Goal: Find specific page/section: Find specific page/section

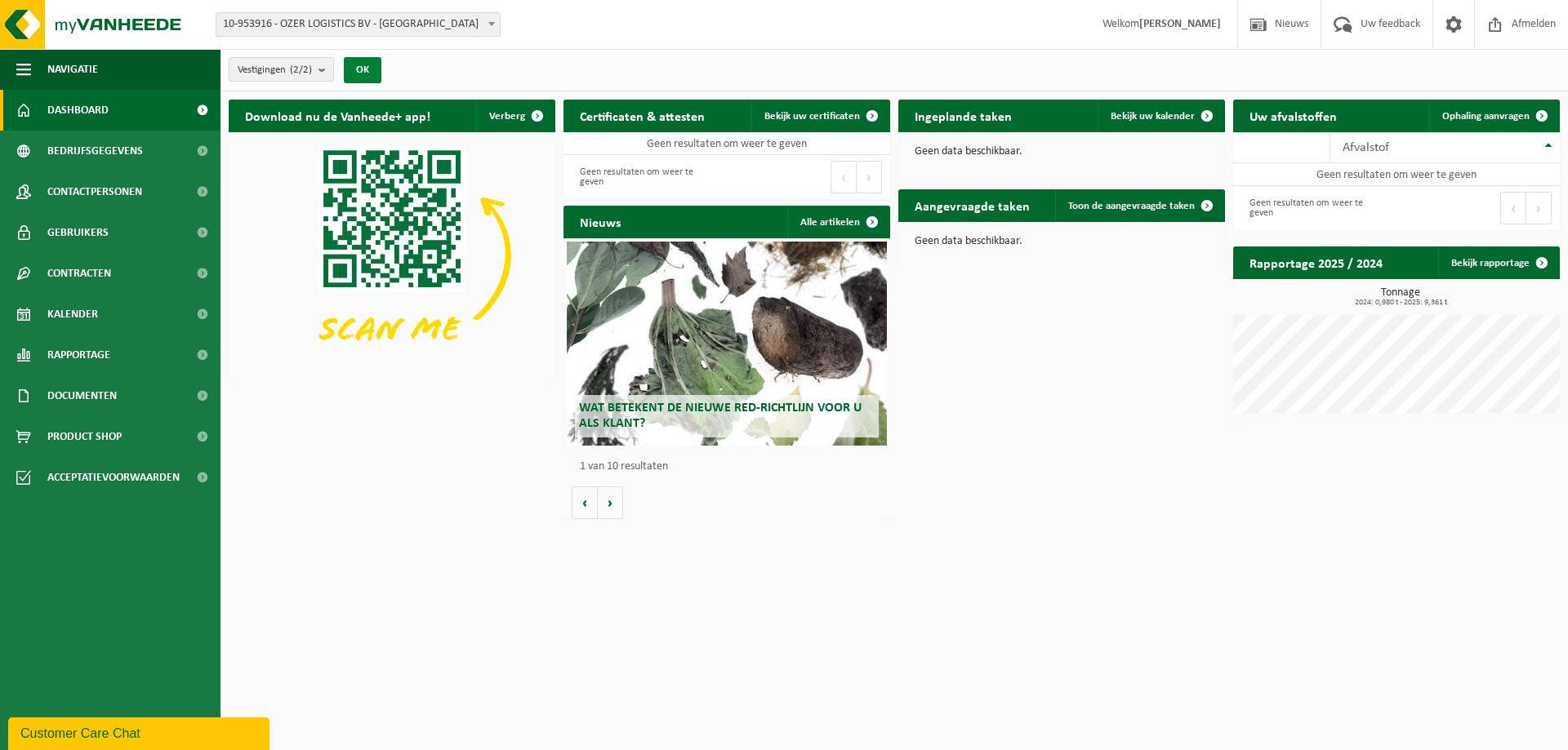
click at [359, 67] on button "OK" at bounding box center [362, 70] width 38 height 26
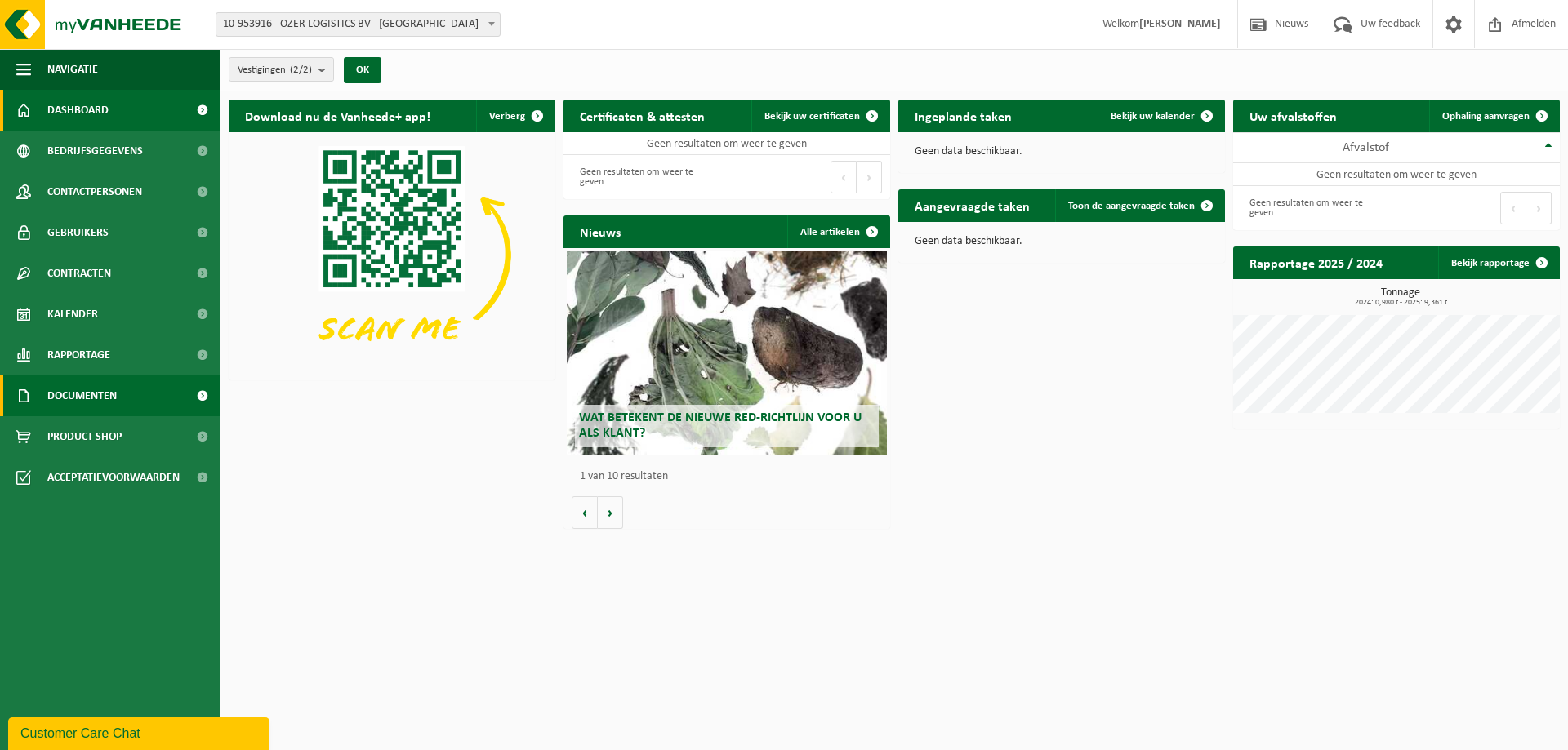
click at [110, 396] on span "Documenten" at bounding box center [81, 396] width 69 height 41
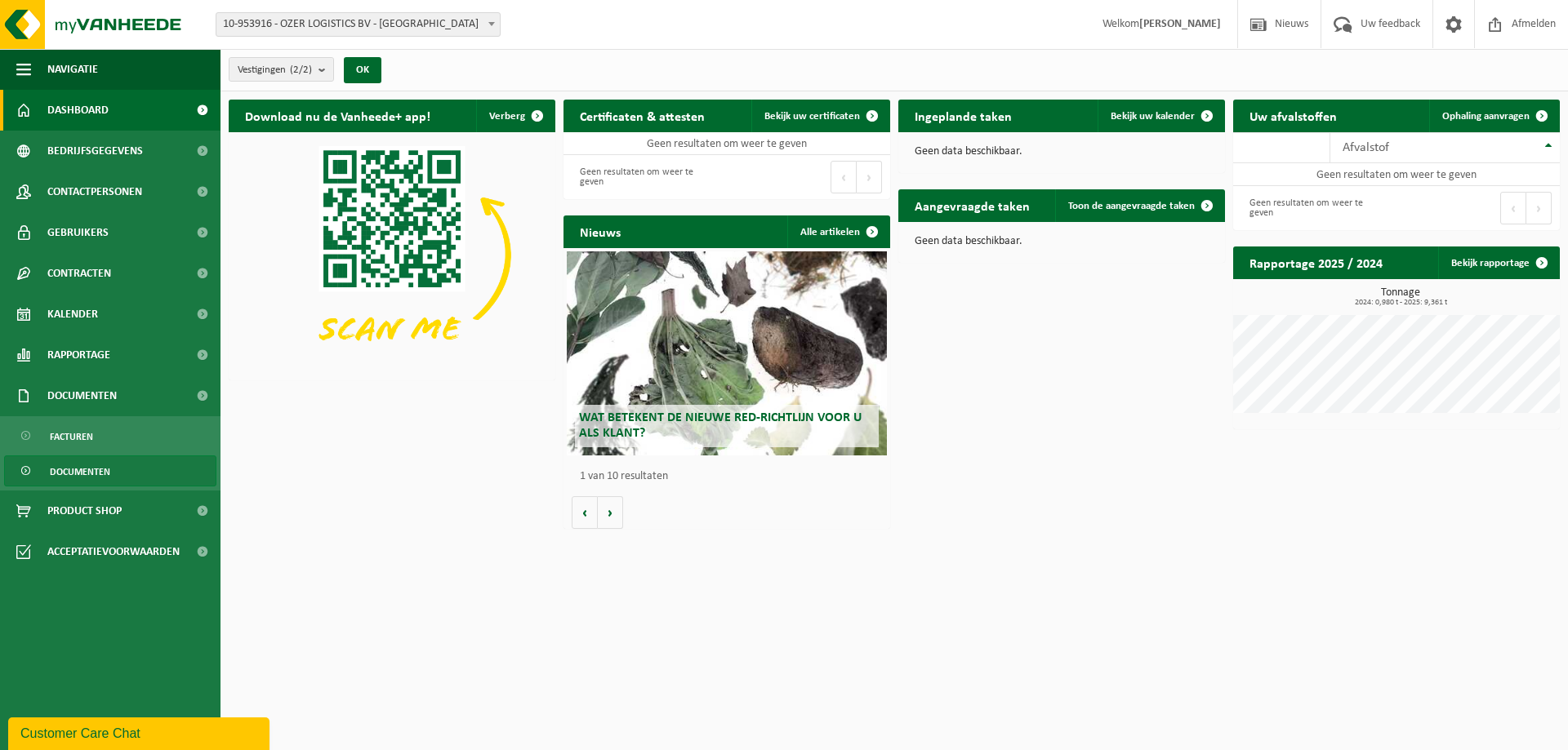
click at [74, 459] on span "Documenten" at bounding box center [80, 471] width 60 height 31
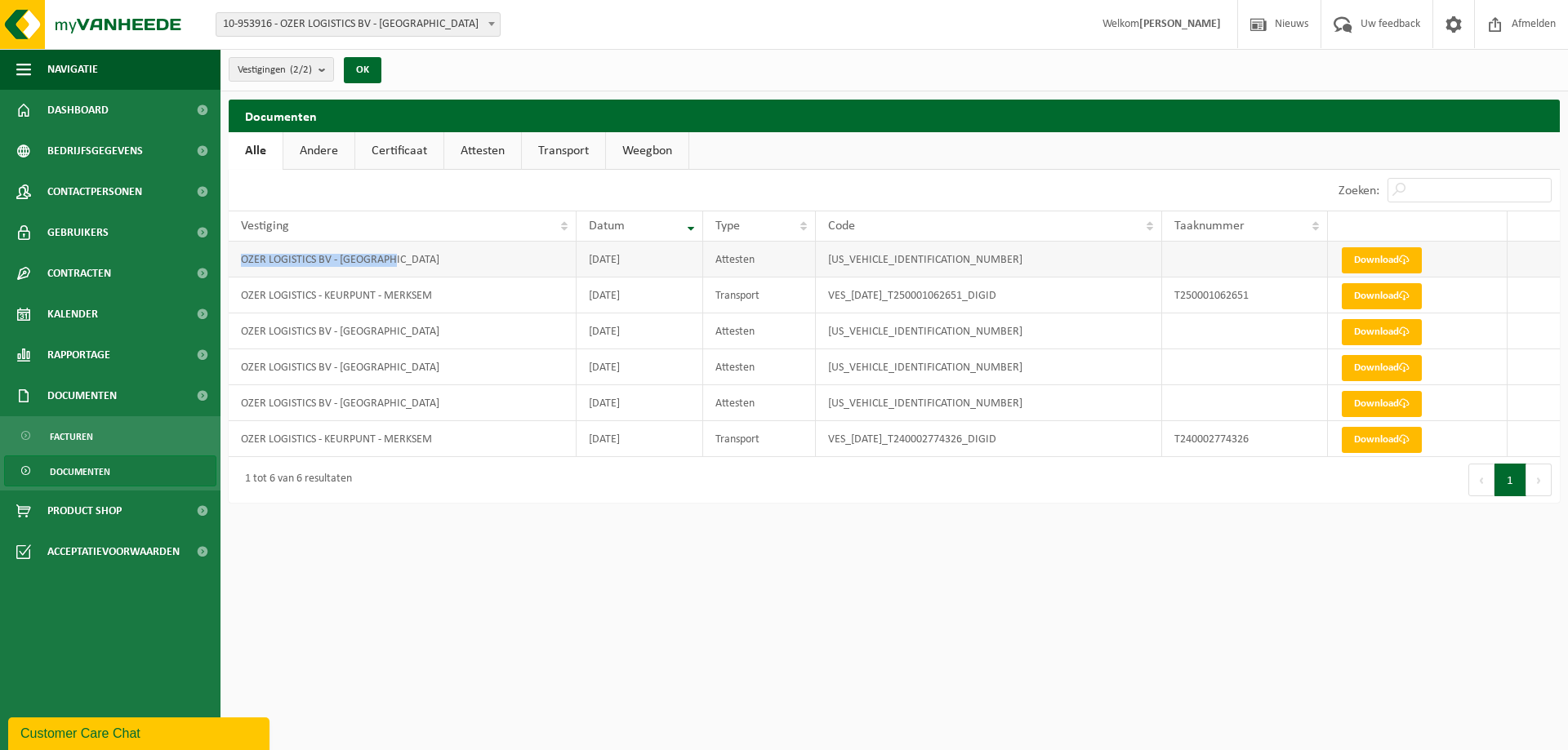
drag, startPoint x: 403, startPoint y: 263, endPoint x: 347, endPoint y: 491, distance: 234.8
click at [243, 255] on td "OZER LOGISTICS BV - [GEOGRAPHIC_DATA]" at bounding box center [402, 259] width 348 height 36
click at [476, 675] on html "Vestiging: 10-953916 - OZER LOGISTICS BV - ROTTERDAM 10-953917 - OZER LOGISTICS…" at bounding box center [784, 375] width 1568 height 750
drag, startPoint x: 936, startPoint y: 256, endPoint x: 819, endPoint y: 256, distance: 117.0
click at [819, 256] on td "VES00625000011031" at bounding box center [988, 259] width 346 height 36
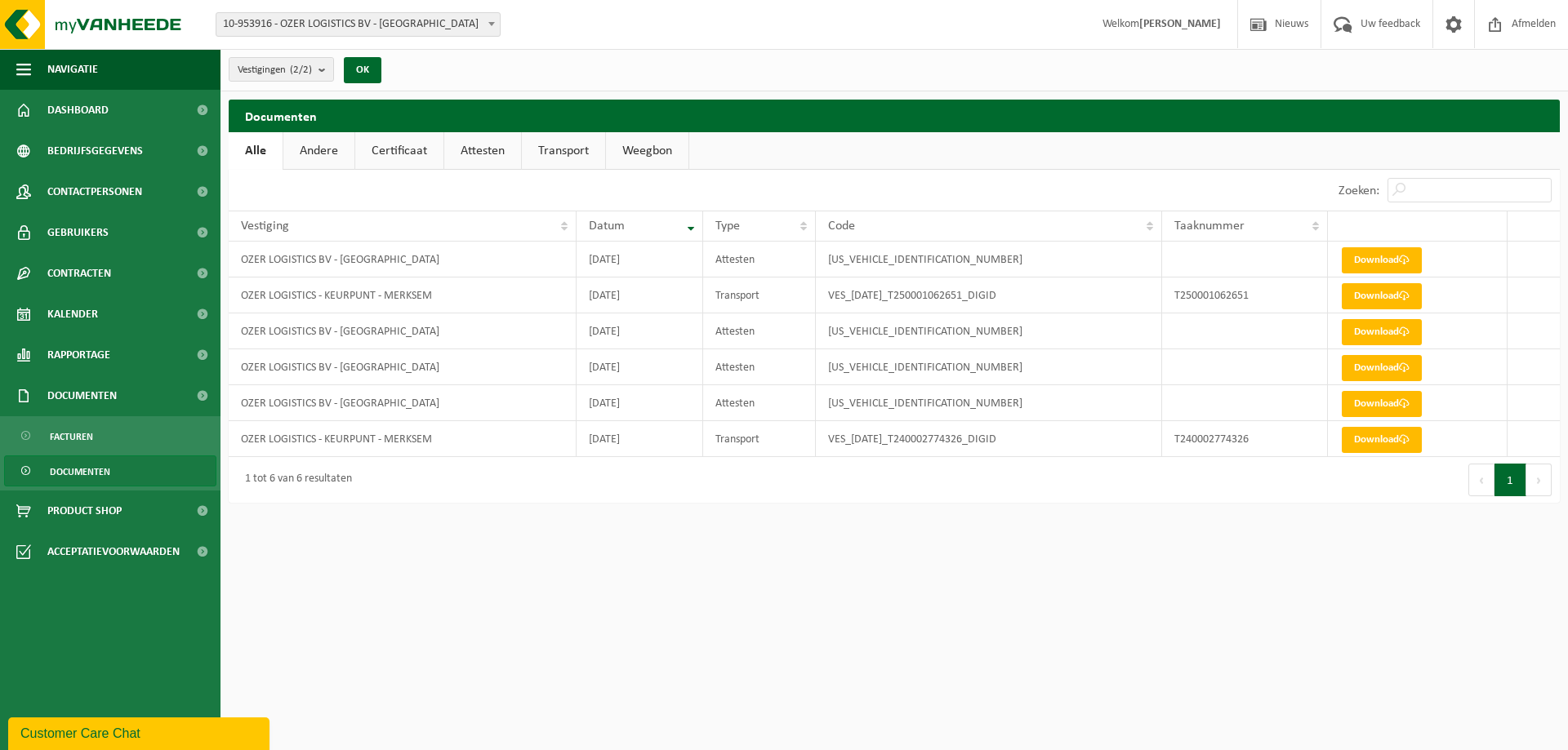
click at [747, 604] on html "Vestiging: 10-953916 - OZER LOGISTICS BV - ROTTERDAM 10-953917 - OZER LOGISTICS…" at bounding box center [784, 375] width 1568 height 750
click at [299, 163] on link "Andere" at bounding box center [319, 151] width 71 height 38
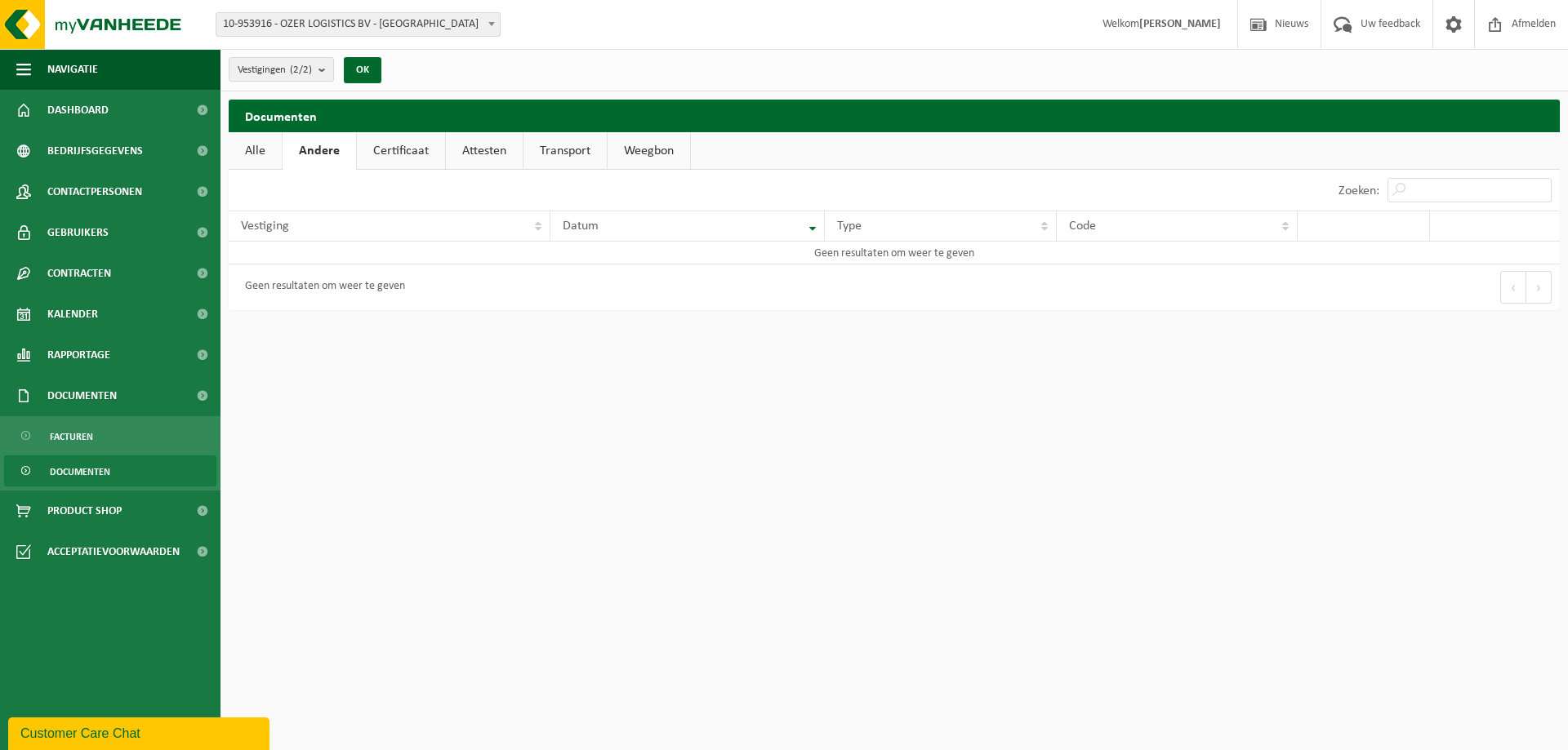
click at [409, 151] on link "Certificaat" at bounding box center [401, 151] width 88 height 38
click at [467, 151] on link "Attesten" at bounding box center [482, 151] width 77 height 38
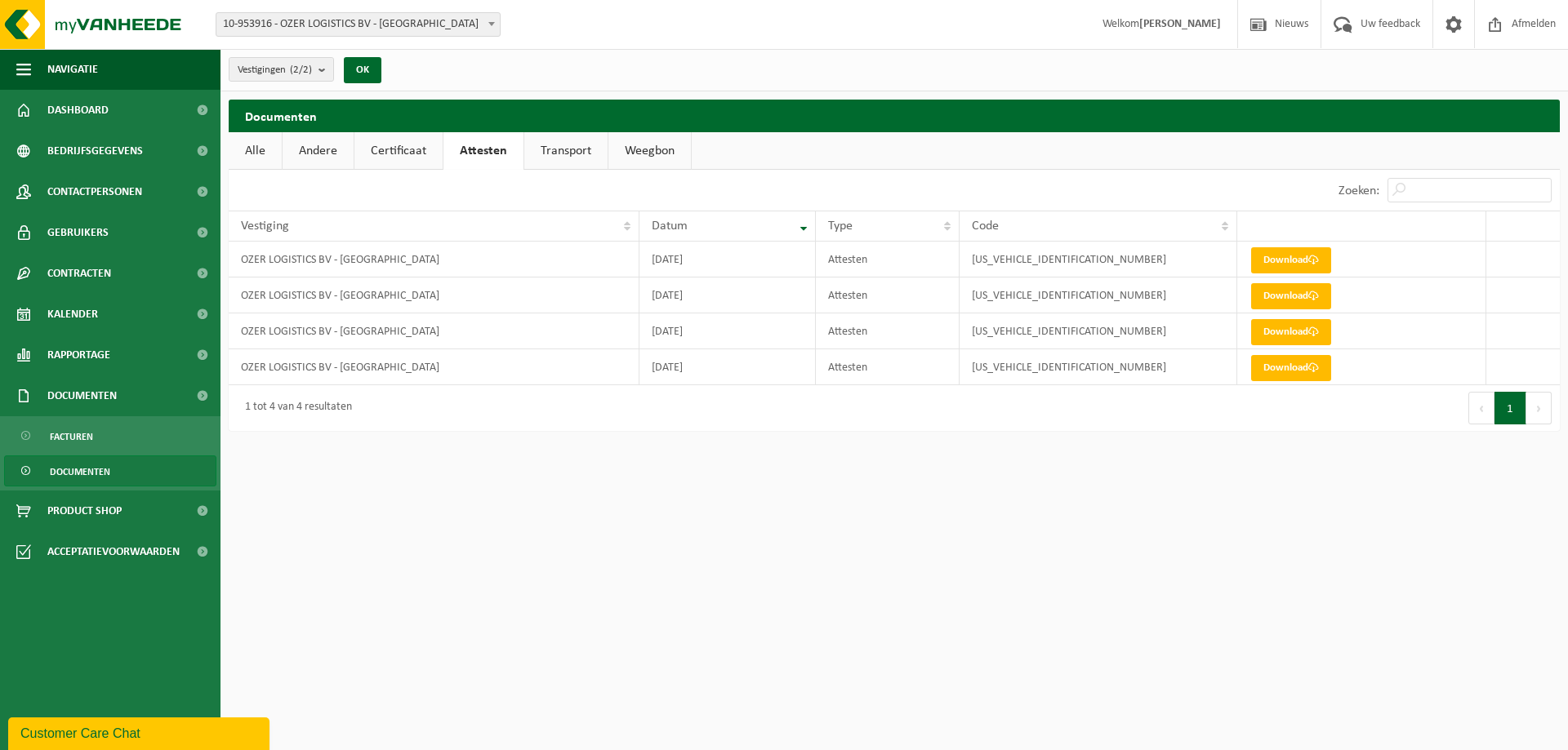
click at [554, 151] on link "Transport" at bounding box center [566, 151] width 83 height 38
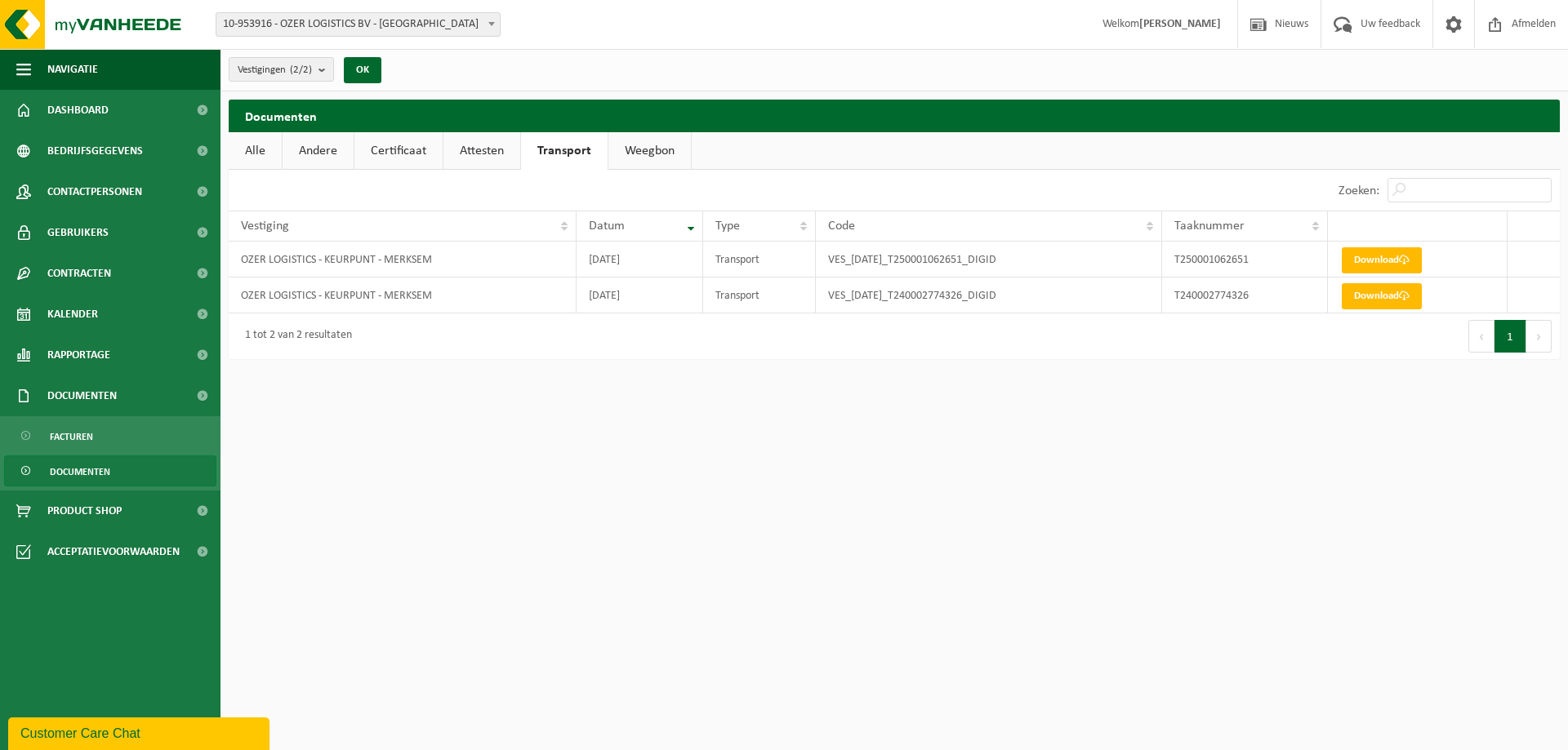
click at [624, 158] on link "Weegbon" at bounding box center [650, 151] width 82 height 38
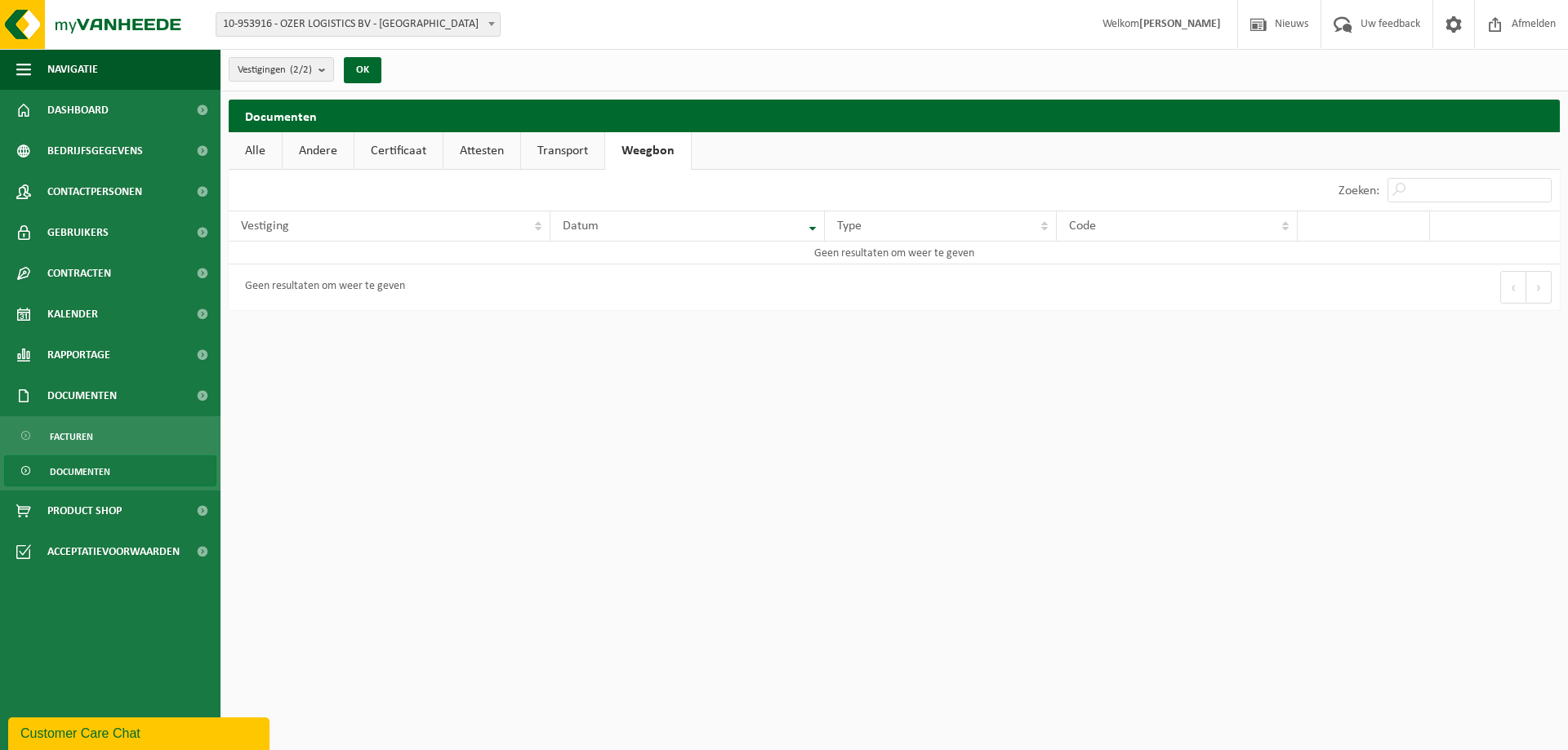
click at [554, 157] on link "Transport" at bounding box center [562, 151] width 83 height 38
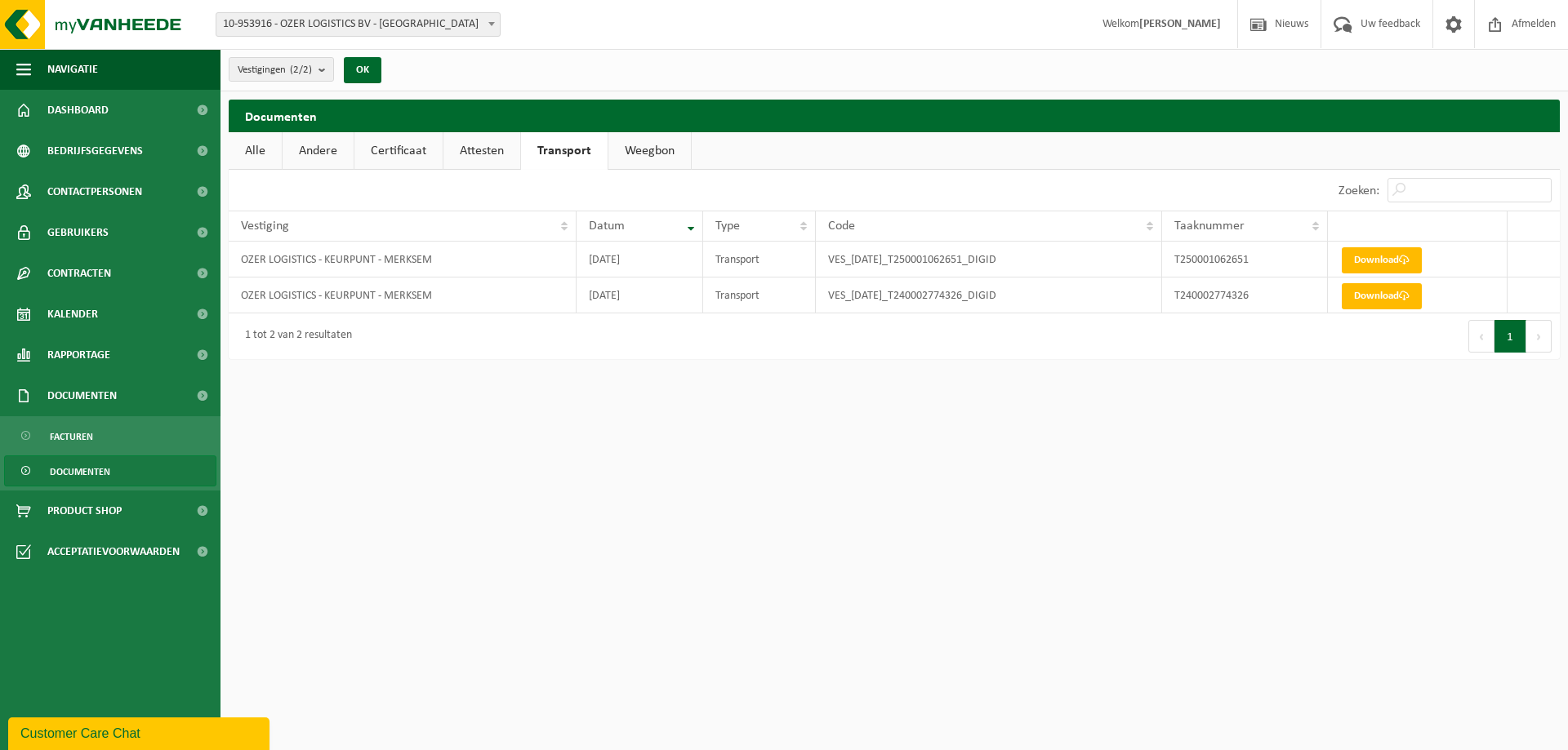
click at [254, 153] on link "Alle" at bounding box center [255, 151] width 53 height 38
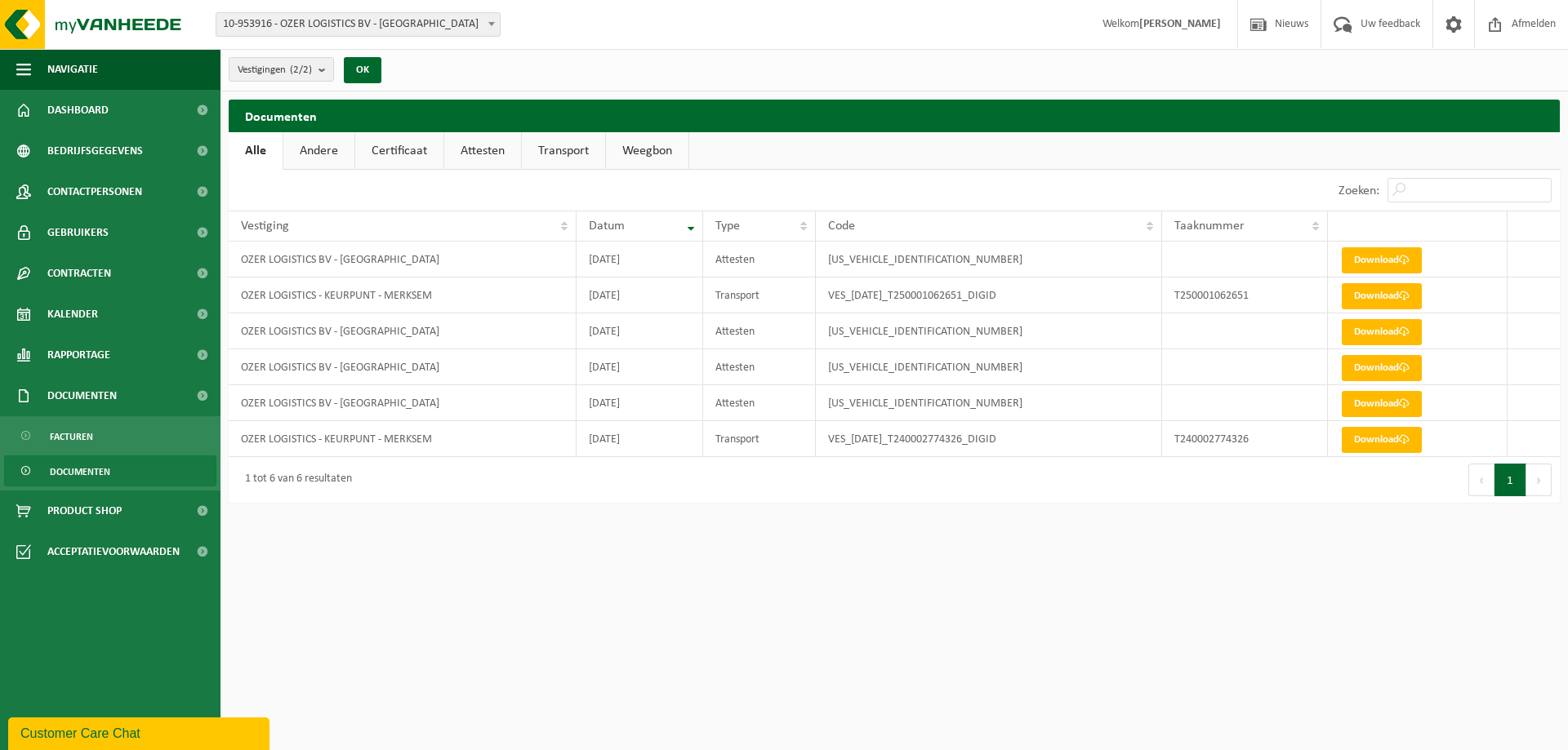
drag, startPoint x: 397, startPoint y: 511, endPoint x: 505, endPoint y: 593, distance: 135.6
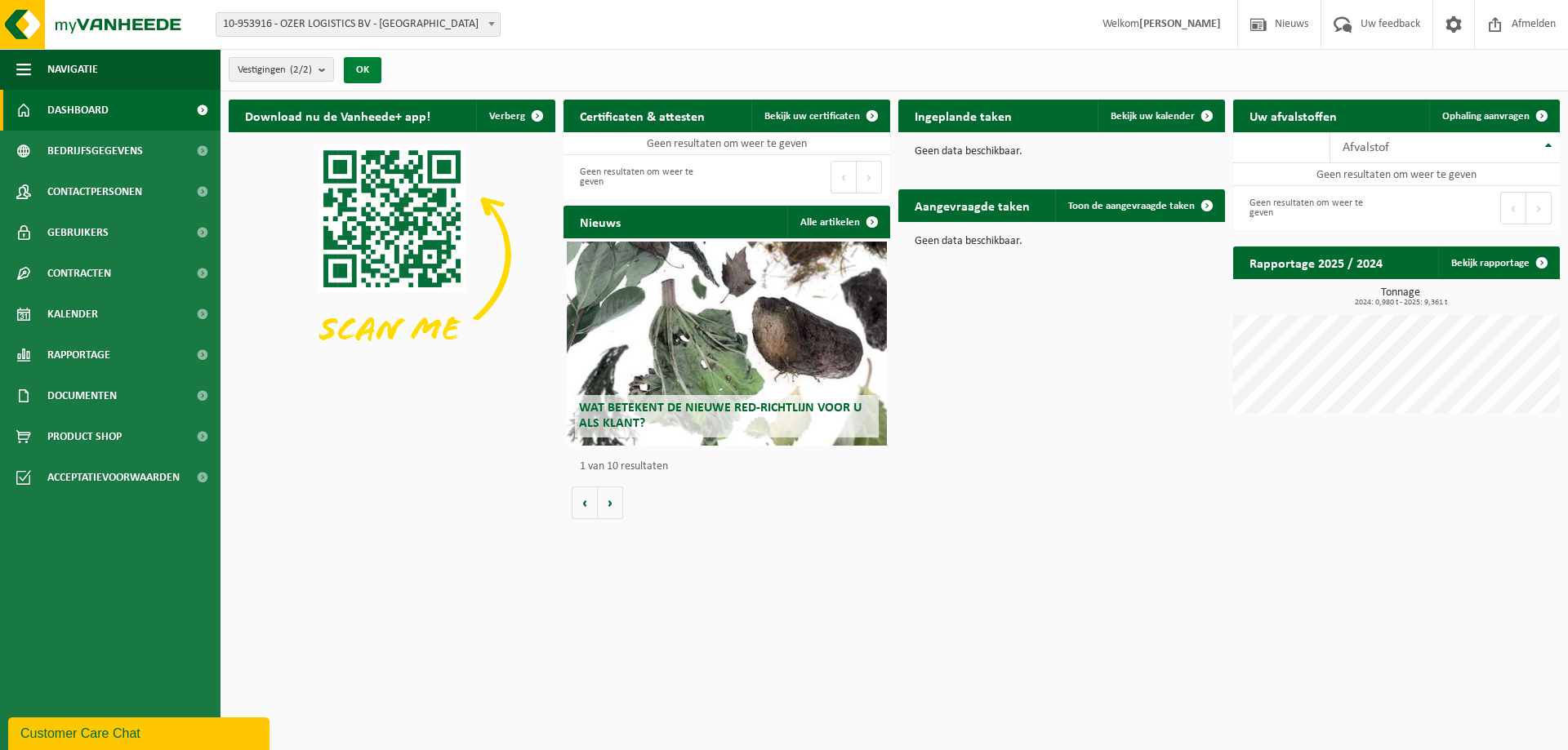
click at [376, 71] on button "OK" at bounding box center [362, 70] width 38 height 26
